Goal: Check status: Check status

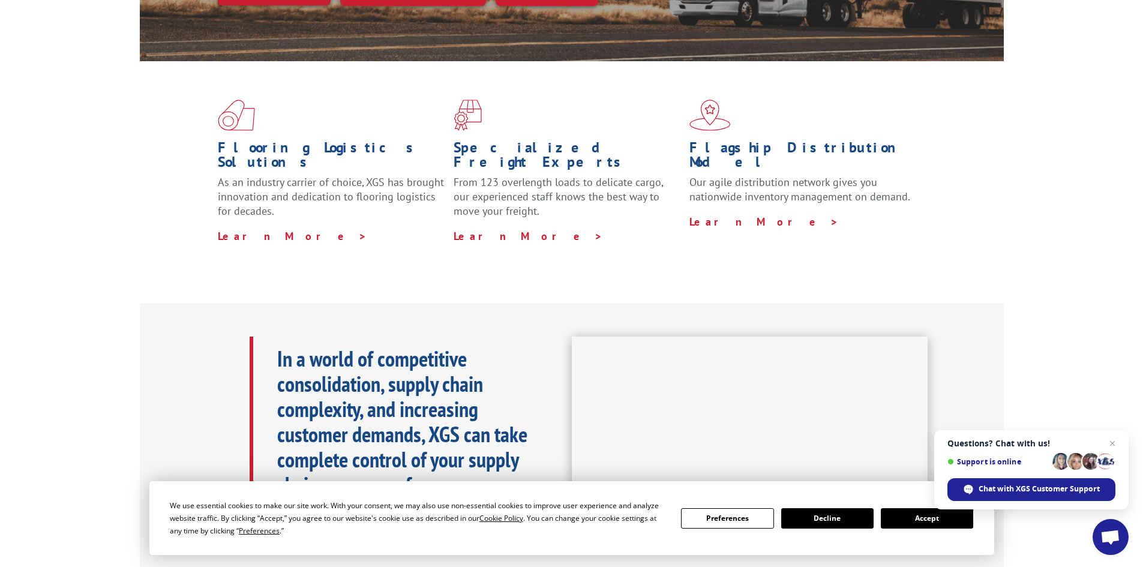
scroll to position [300, 0]
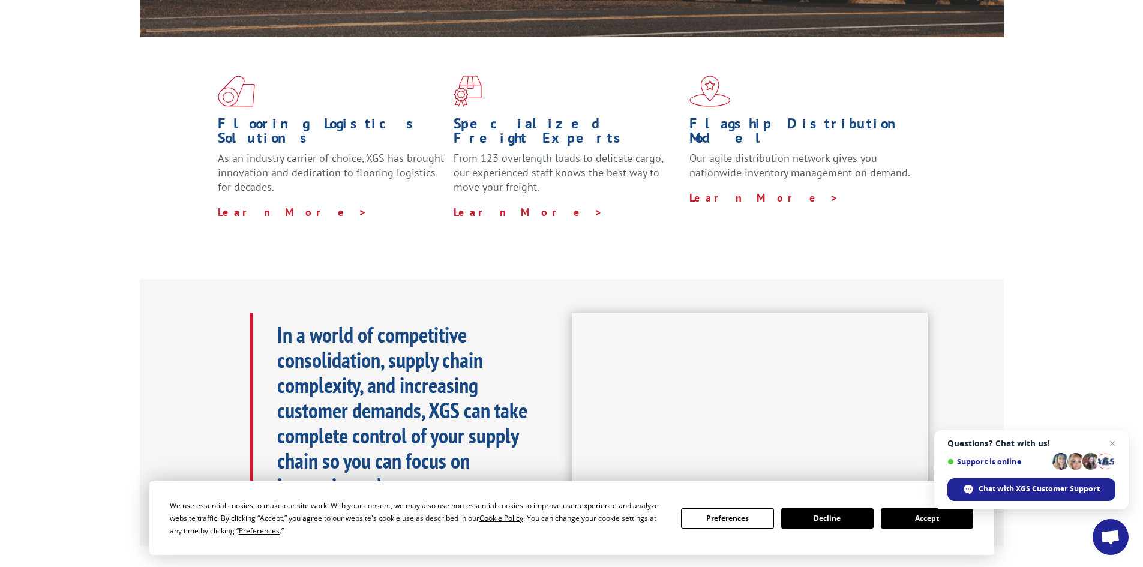
click at [918, 516] on button "Accept" at bounding box center [927, 518] width 92 height 20
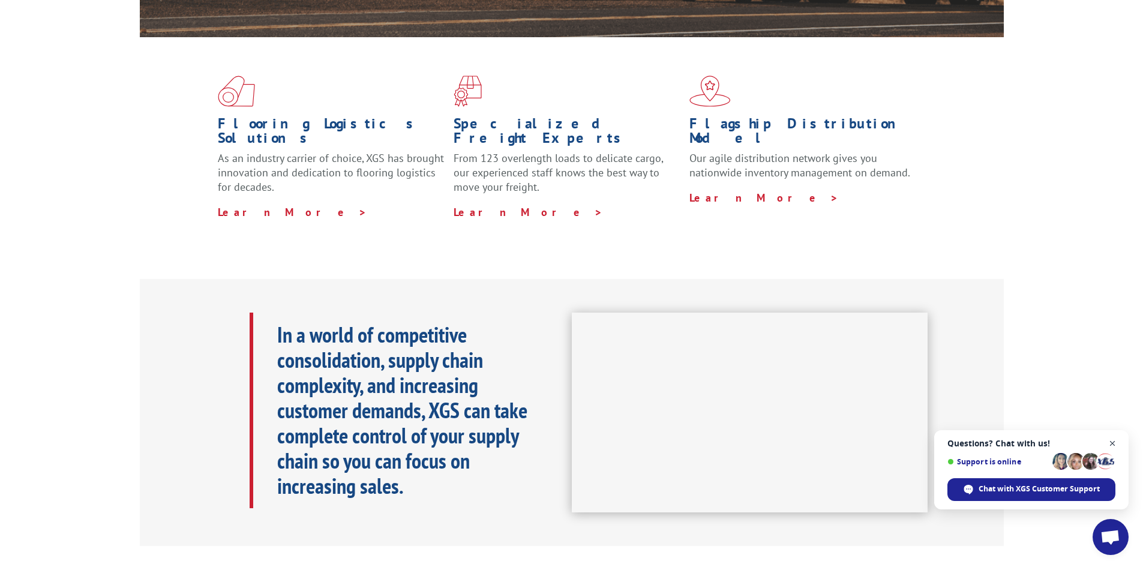
click at [1111, 443] on span "Close chat" at bounding box center [1112, 443] width 15 height 15
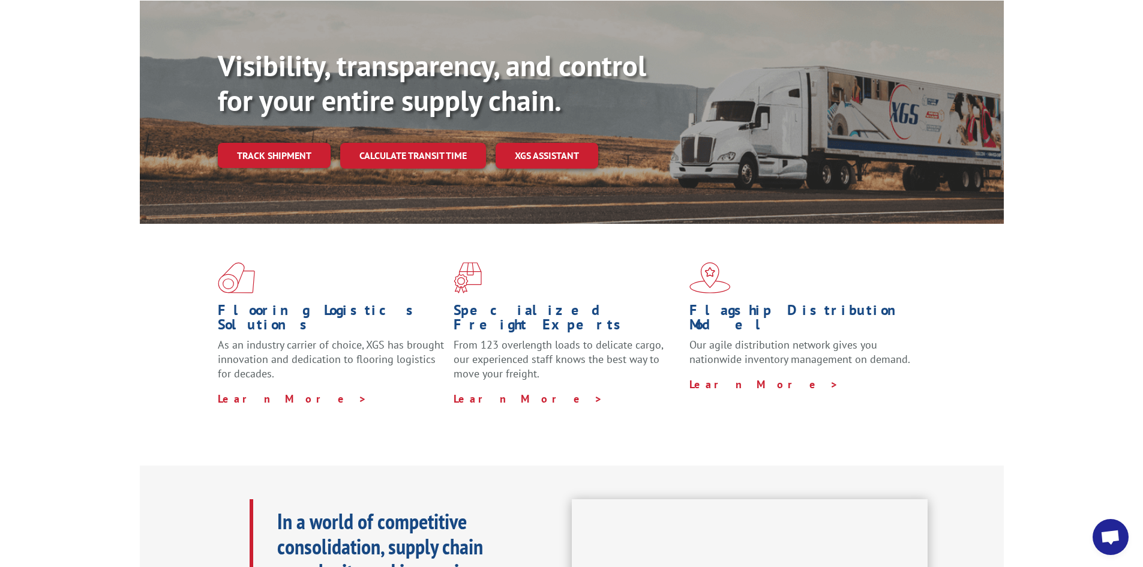
scroll to position [0, 0]
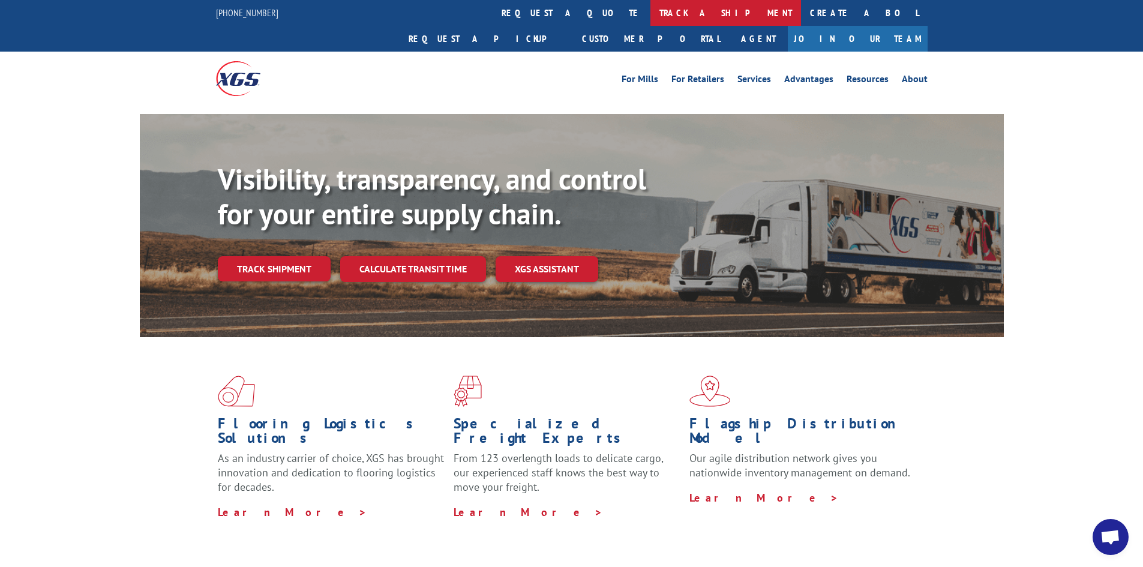
click at [651, 13] on link "track a shipment" at bounding box center [726, 13] width 151 height 26
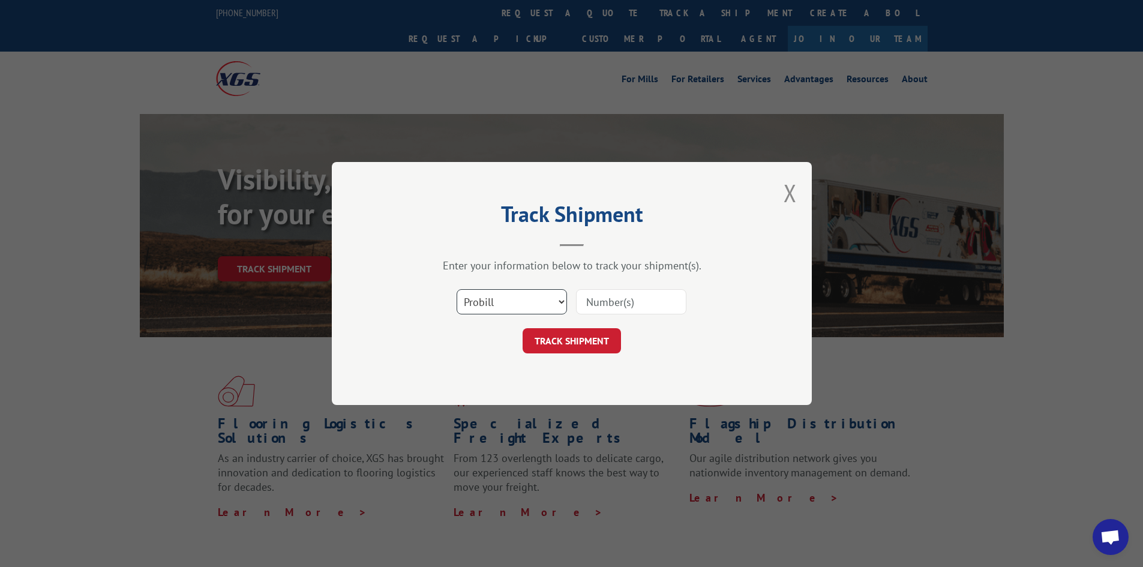
click at [555, 302] on select "Select category... Probill BOL PO" at bounding box center [512, 301] width 110 height 25
click at [457, 289] on select "Select category... Probill BOL PO" at bounding box center [512, 301] width 110 height 25
click at [636, 296] on input at bounding box center [631, 301] width 110 height 25
click at [783, 194] on div "Track Shipment Enter your information below to track your shipment(s). Select c…" at bounding box center [572, 283] width 480 height 243
click at [795, 190] on button "Close modal" at bounding box center [790, 193] width 13 height 32
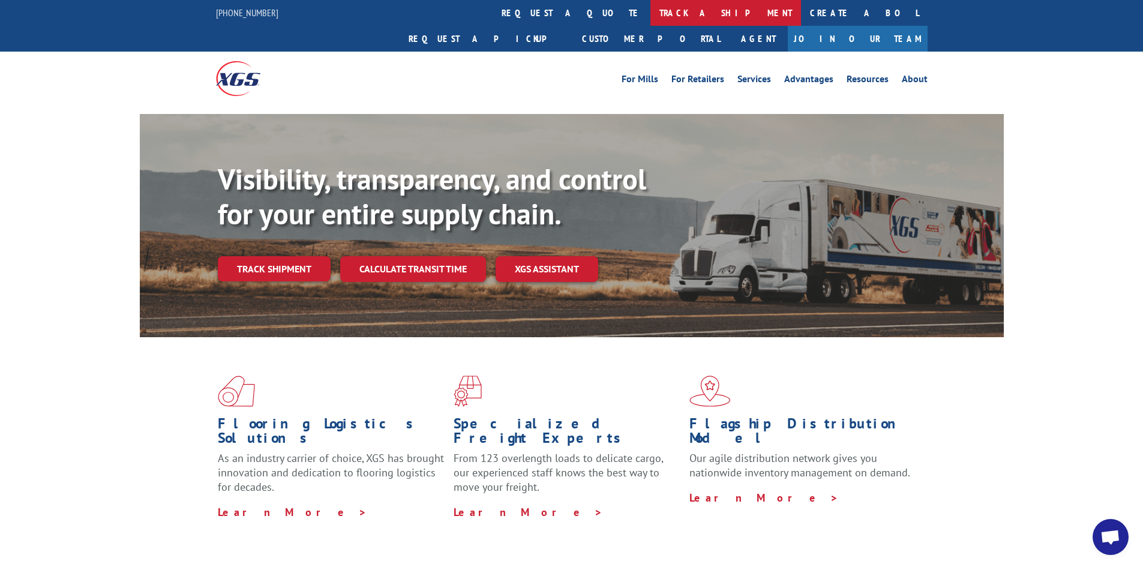
click at [651, 17] on link "track a shipment" at bounding box center [726, 13] width 151 height 26
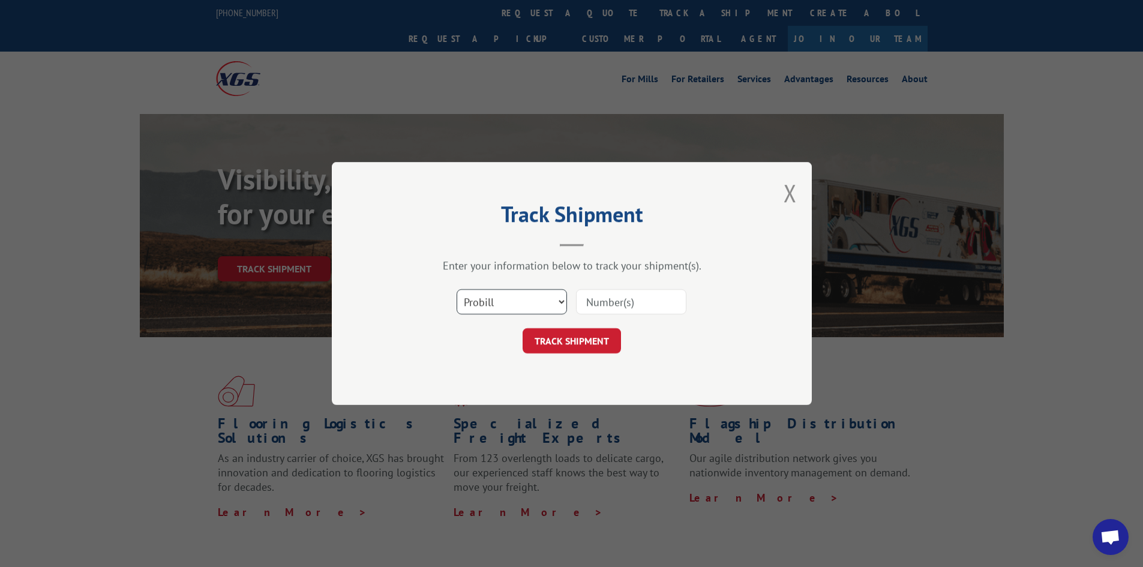
click at [559, 291] on select "Select category... Probill BOL PO" at bounding box center [512, 301] width 110 height 25
click at [457, 289] on select "Select category... Probill BOL PO" at bounding box center [512, 301] width 110 height 25
click at [595, 300] on input at bounding box center [631, 301] width 110 height 25
paste input "17474535"
type input "17474535"
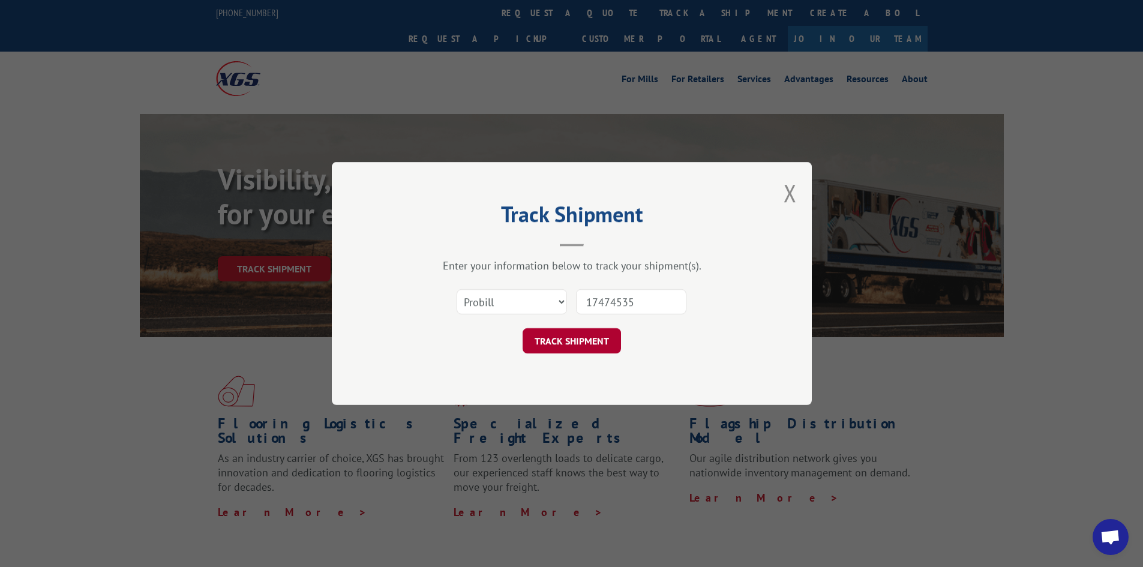
click at [568, 343] on button "TRACK SHIPMENT" at bounding box center [572, 340] width 98 height 25
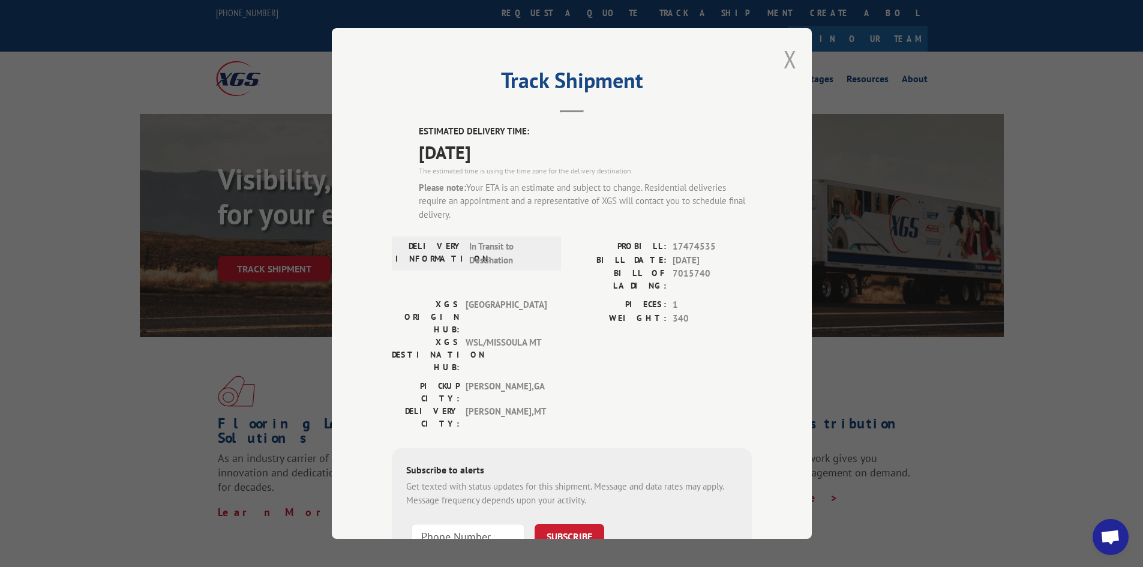
click at [785, 58] on button "Close modal" at bounding box center [790, 59] width 13 height 32
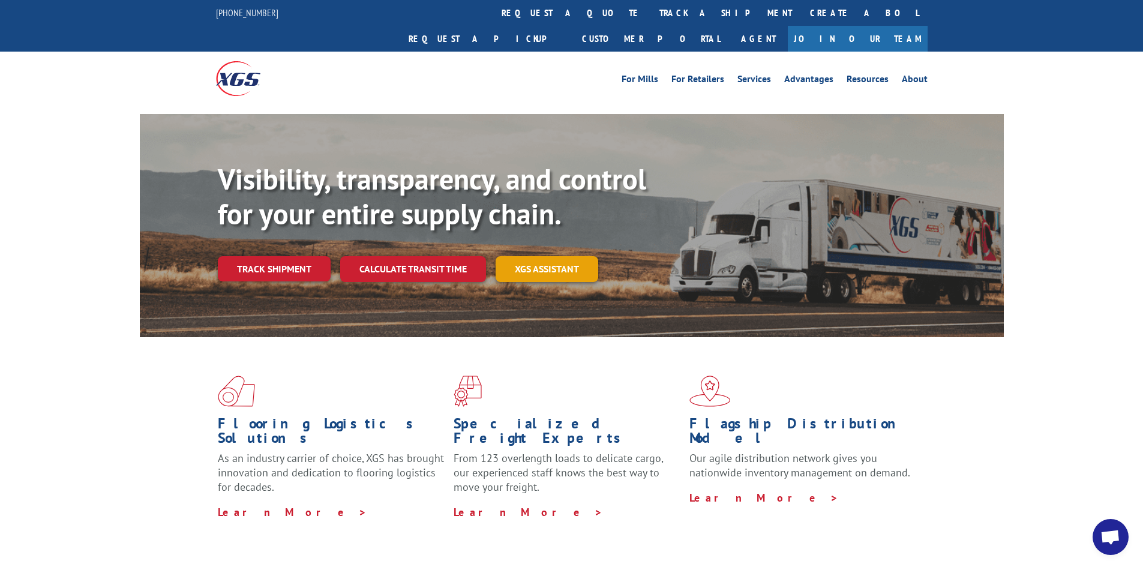
click at [567, 256] on link "XGS ASSISTANT" at bounding box center [547, 269] width 103 height 26
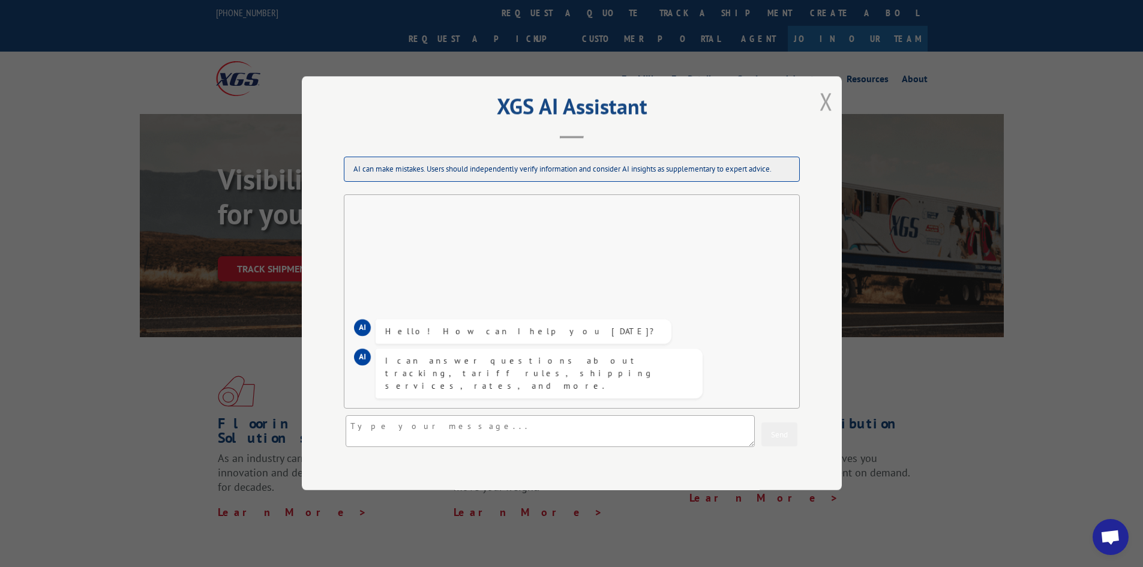
click at [822, 101] on button "Close modal" at bounding box center [826, 101] width 13 height 32
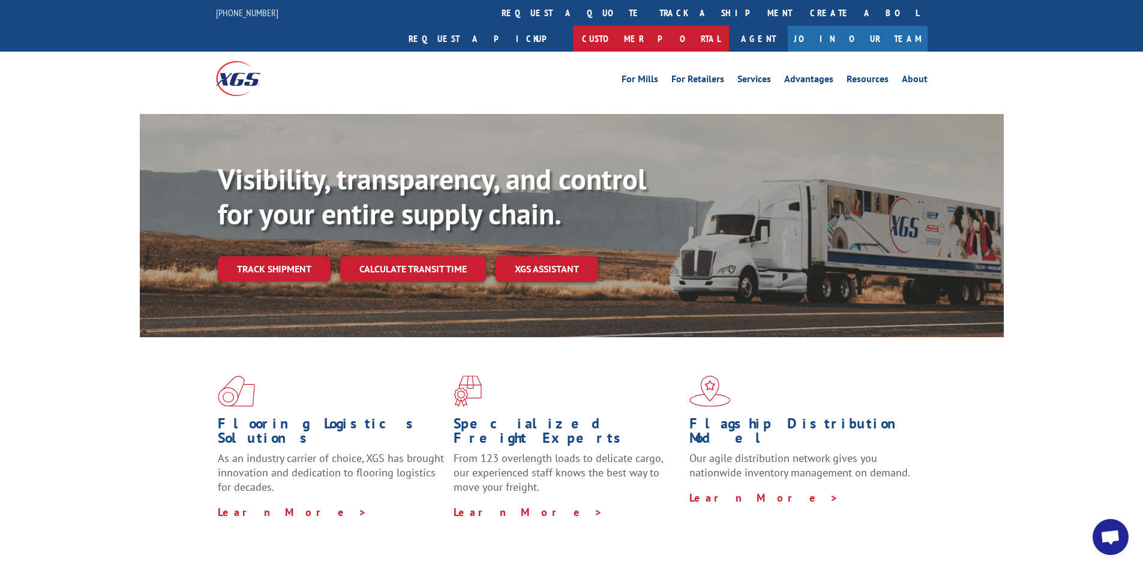
click at [729, 26] on link "Customer Portal" at bounding box center [651, 39] width 156 height 26
click at [911, 74] on link "About" at bounding box center [915, 80] width 26 height 13
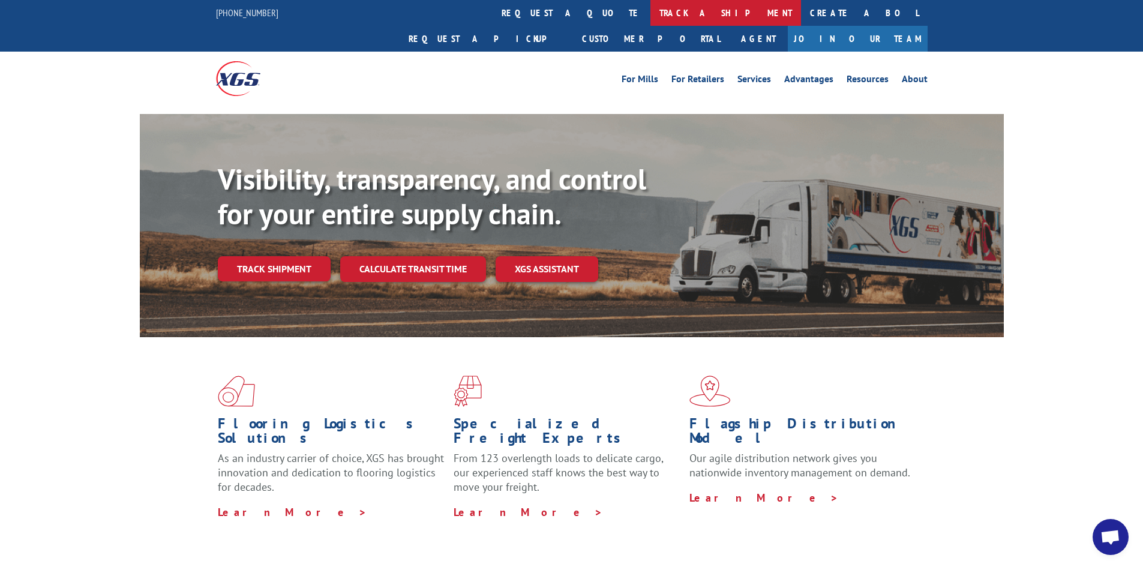
click at [651, 12] on link "track a shipment" at bounding box center [726, 13] width 151 height 26
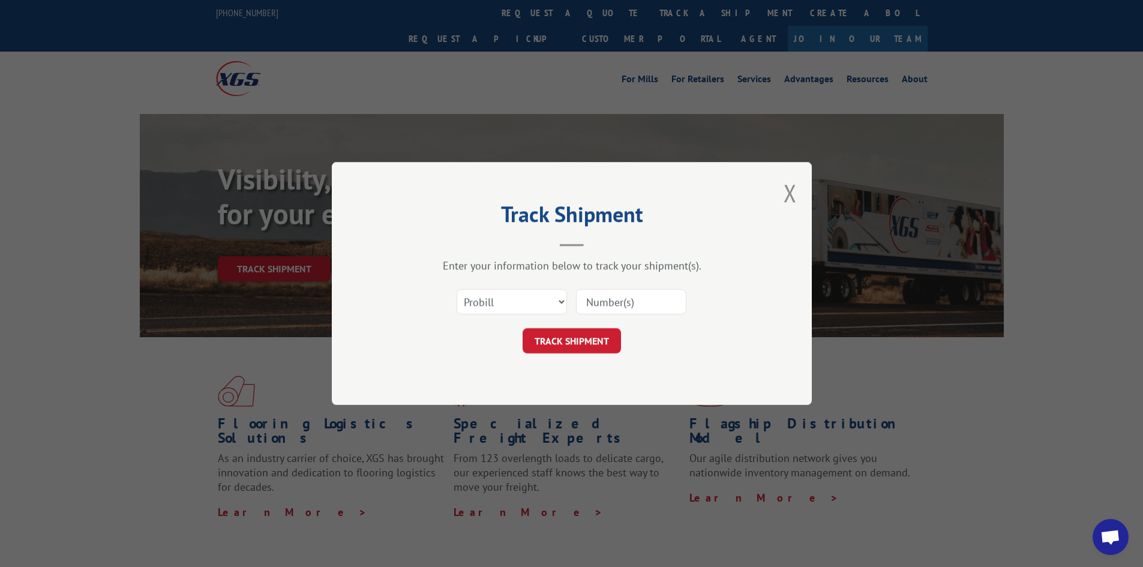
click at [650, 304] on input at bounding box center [631, 301] width 110 height 25
type input "17474535"
click at [573, 345] on button "TRACK SHIPMENT" at bounding box center [572, 340] width 98 height 25
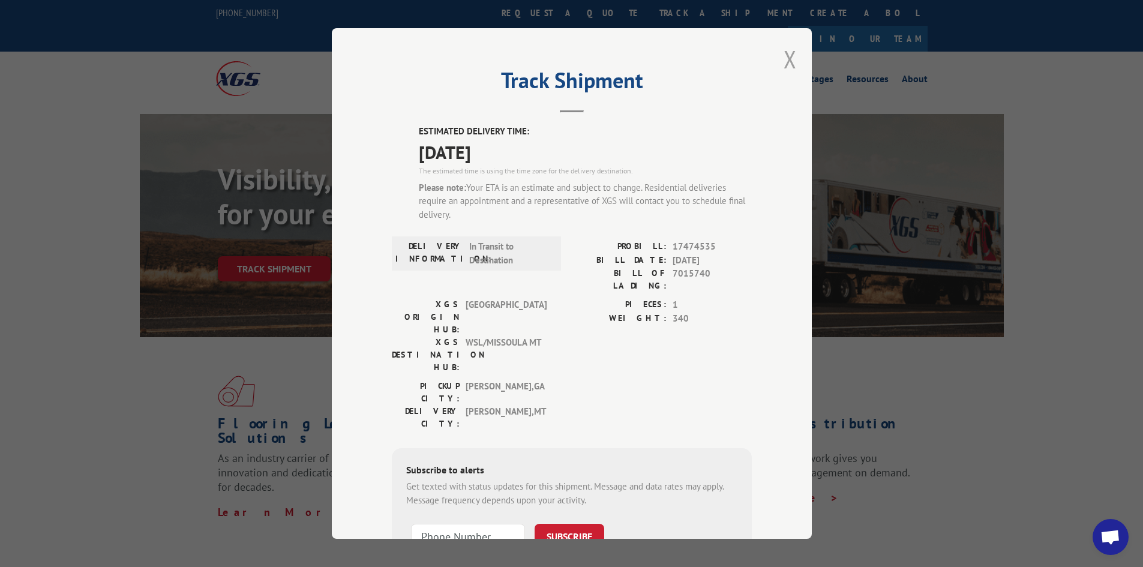
click at [789, 59] on button "Close modal" at bounding box center [790, 59] width 13 height 32
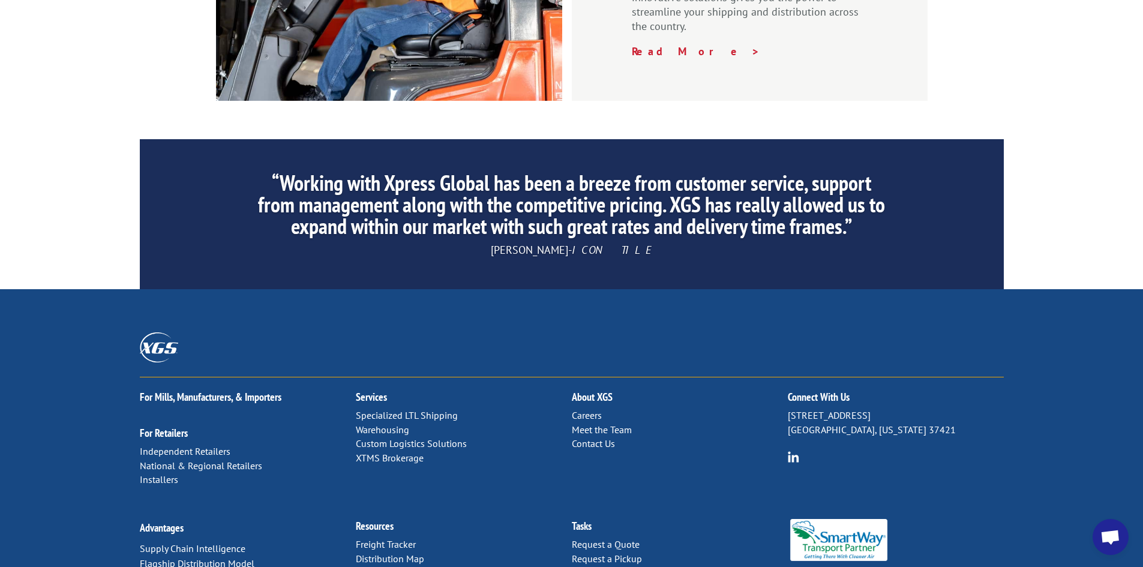
scroll to position [1808, 0]
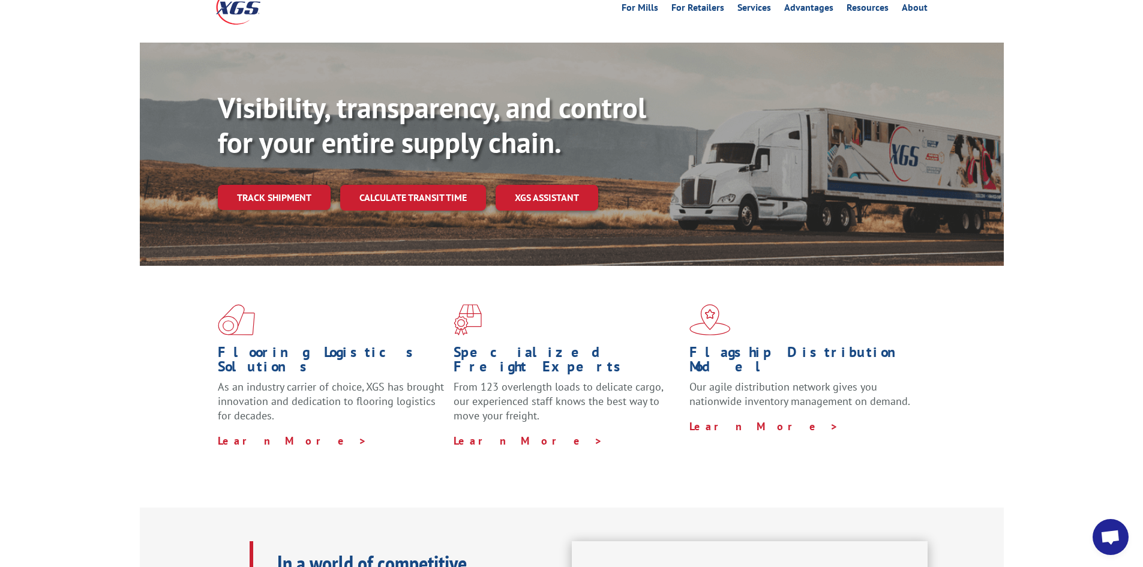
scroll to position [0, 0]
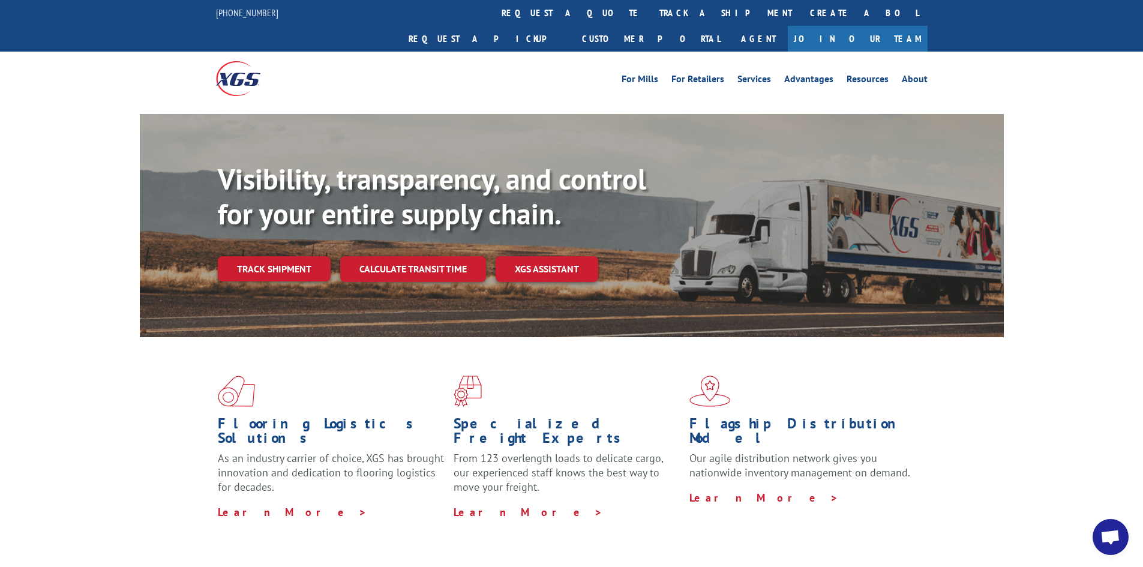
click at [72, 137] on div "Visibility, transparency, and control for your entire supply chain. Track shipm…" at bounding box center [571, 237] width 1143 height 247
click at [651, 13] on link "track a shipment" at bounding box center [726, 13] width 151 height 26
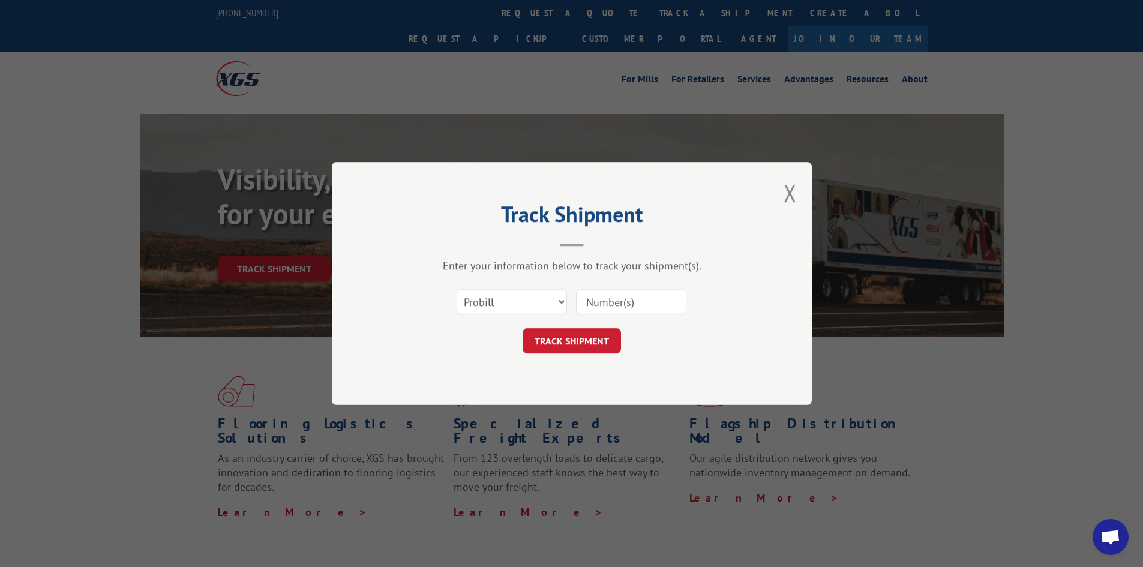
click at [610, 299] on input at bounding box center [631, 301] width 110 height 25
type input "17474535"
click at [587, 343] on button "TRACK SHIPMENT" at bounding box center [572, 340] width 98 height 25
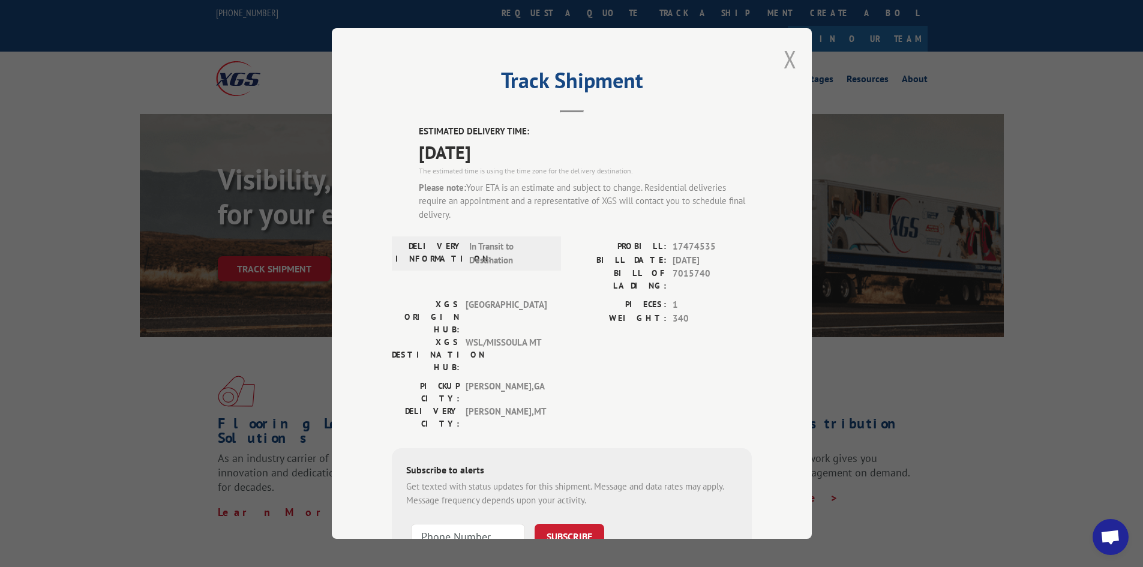
click at [789, 62] on button "Close modal" at bounding box center [790, 59] width 13 height 32
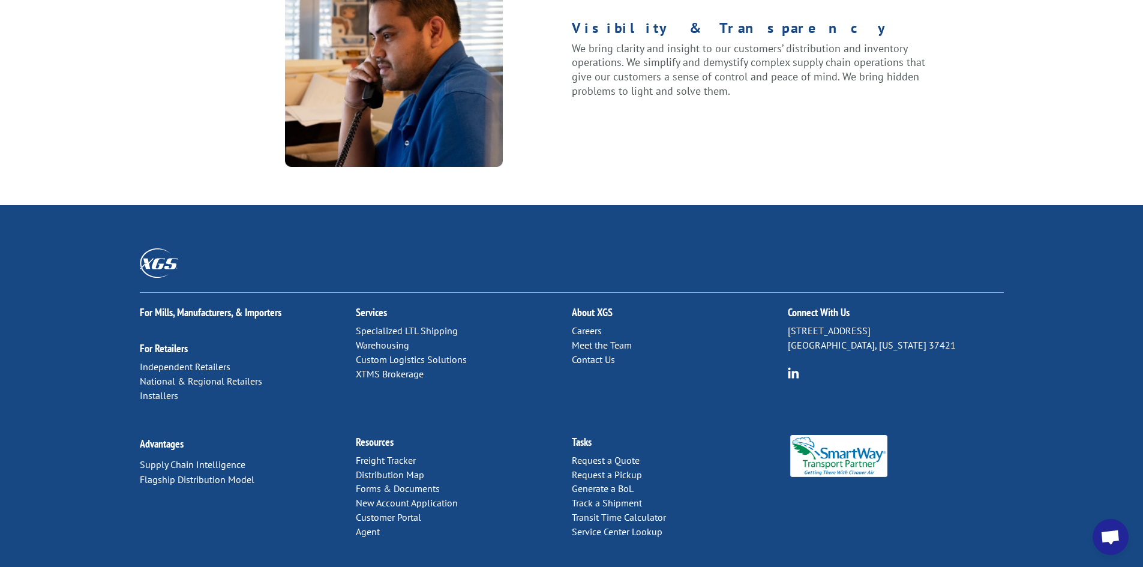
scroll to position [1525, 0]
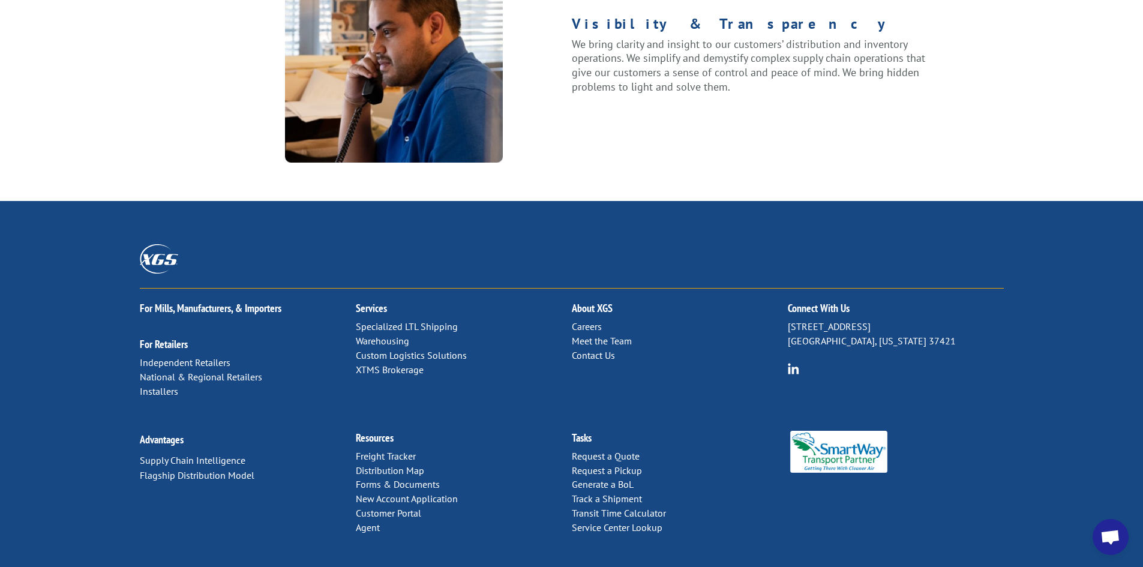
click at [588, 349] on link "Contact Us" at bounding box center [593, 355] width 43 height 12
